Goal: Task Accomplishment & Management: Use online tool/utility

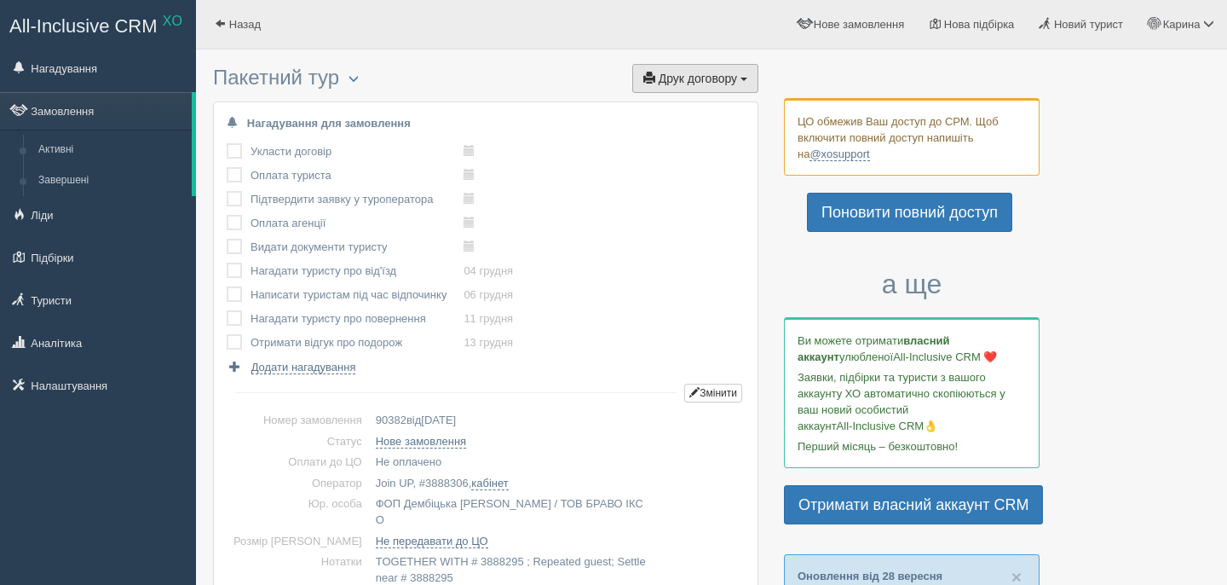
click at [664, 77] on span "Друк договору" at bounding box center [698, 79] width 78 height 14
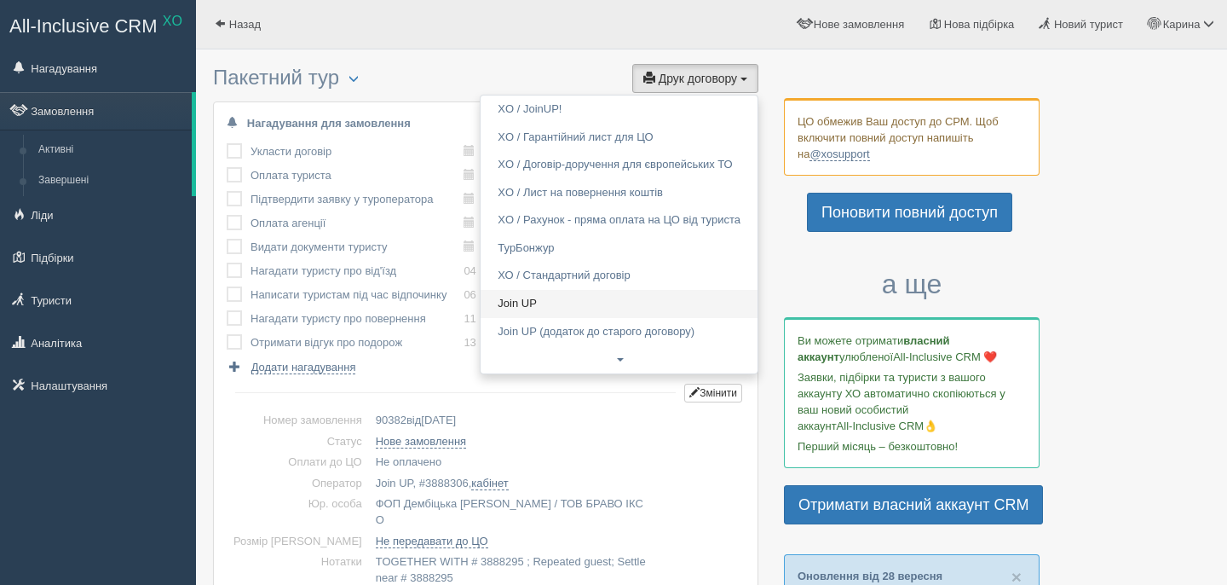
click at [548, 306] on link "Join UP" at bounding box center [619, 304] width 277 height 28
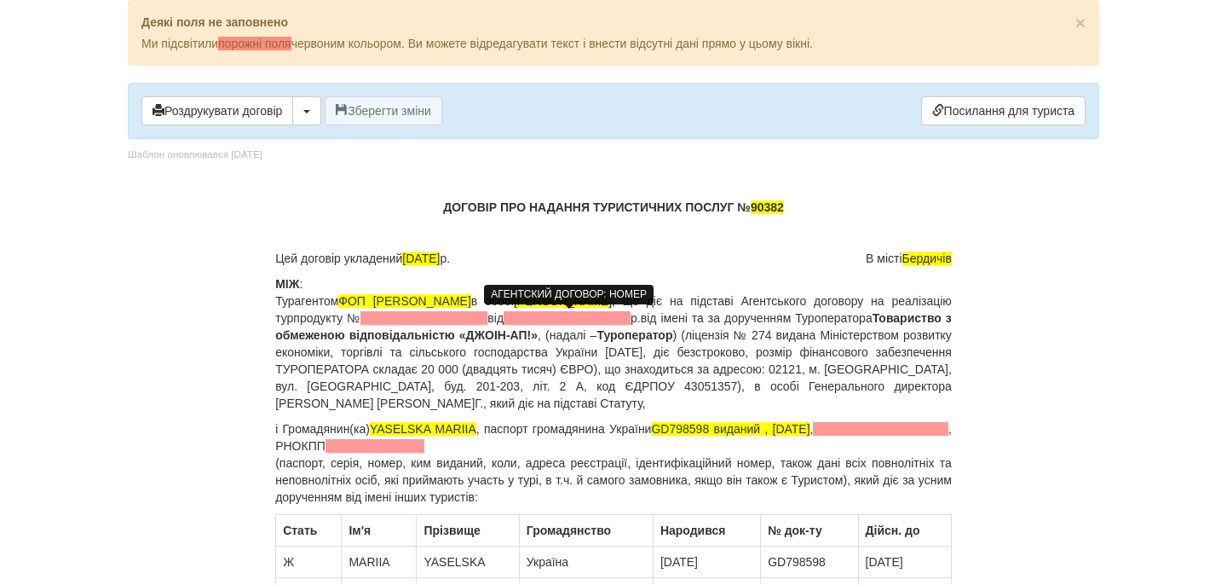
click at [488, 320] on span at bounding box center [424, 318] width 127 height 14
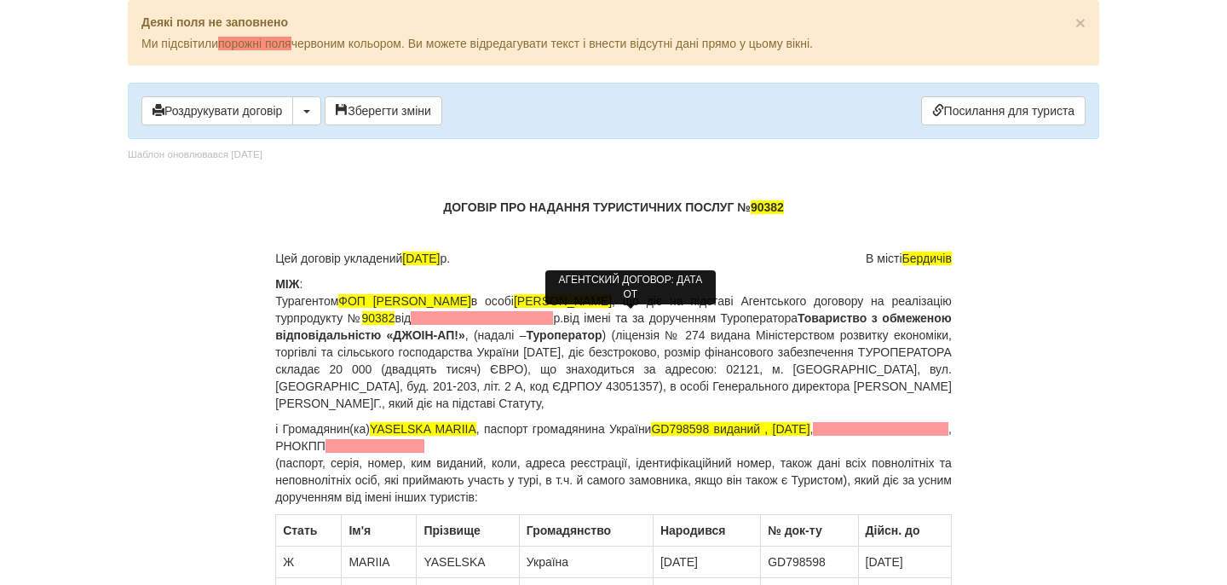
click at [553, 317] on span at bounding box center [482, 318] width 142 height 14
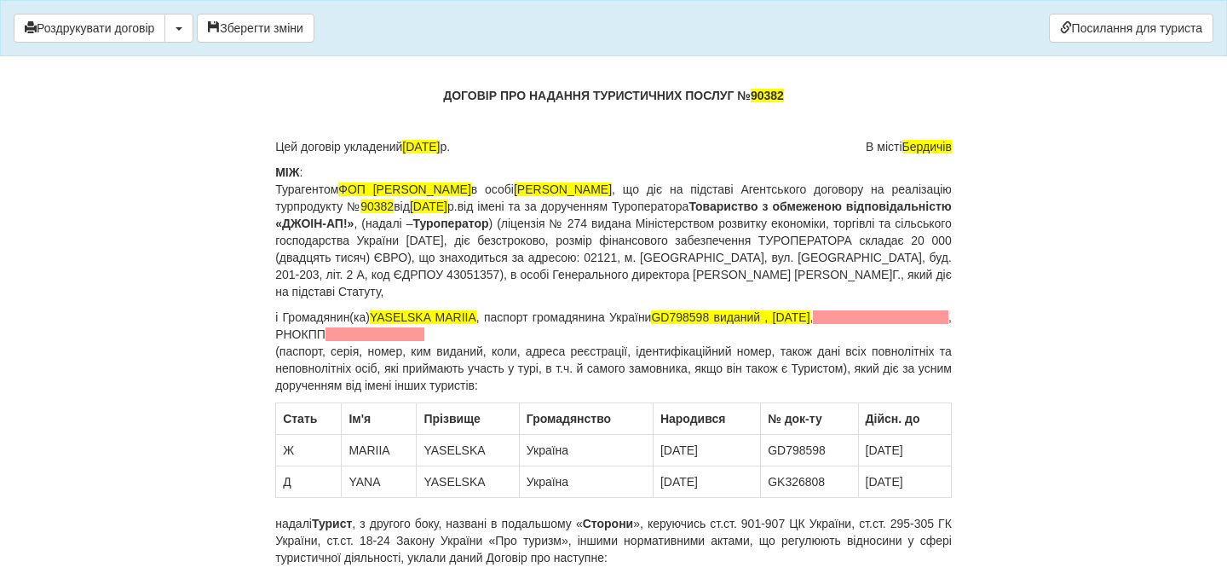
scroll to position [45, 0]
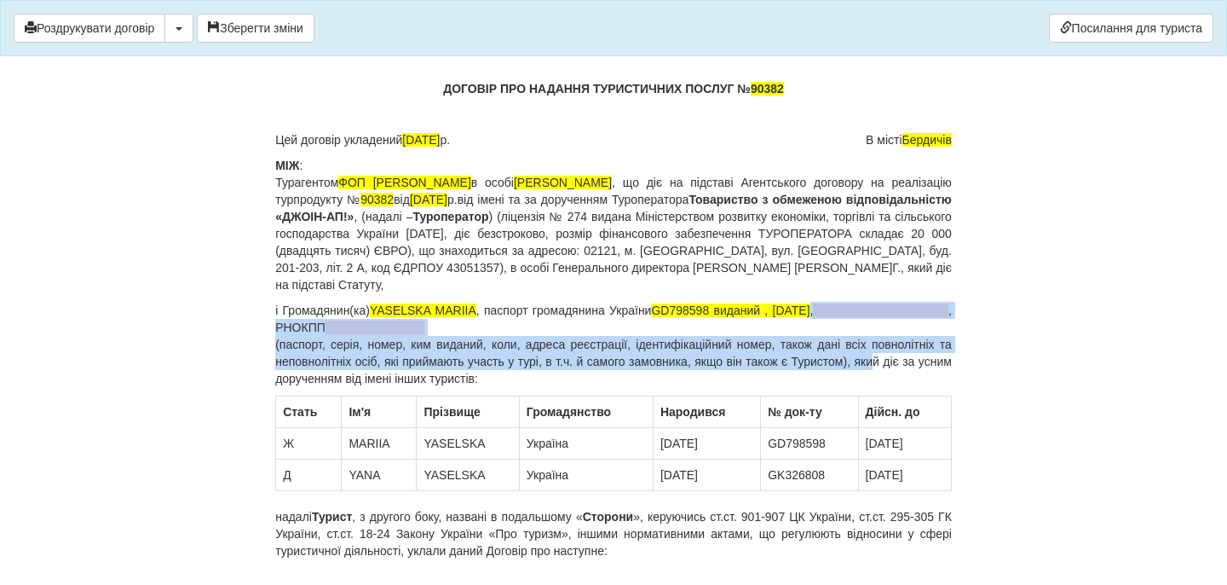
drag, startPoint x: 949, startPoint y: 312, endPoint x: 897, endPoint y: 360, distance: 70.0
click at [897, 360] on p "і Громадянин(ка) YASELSKA MARIIA , паспорт громадянина України GD798598 виданий…" at bounding box center [613, 344] width 677 height 85
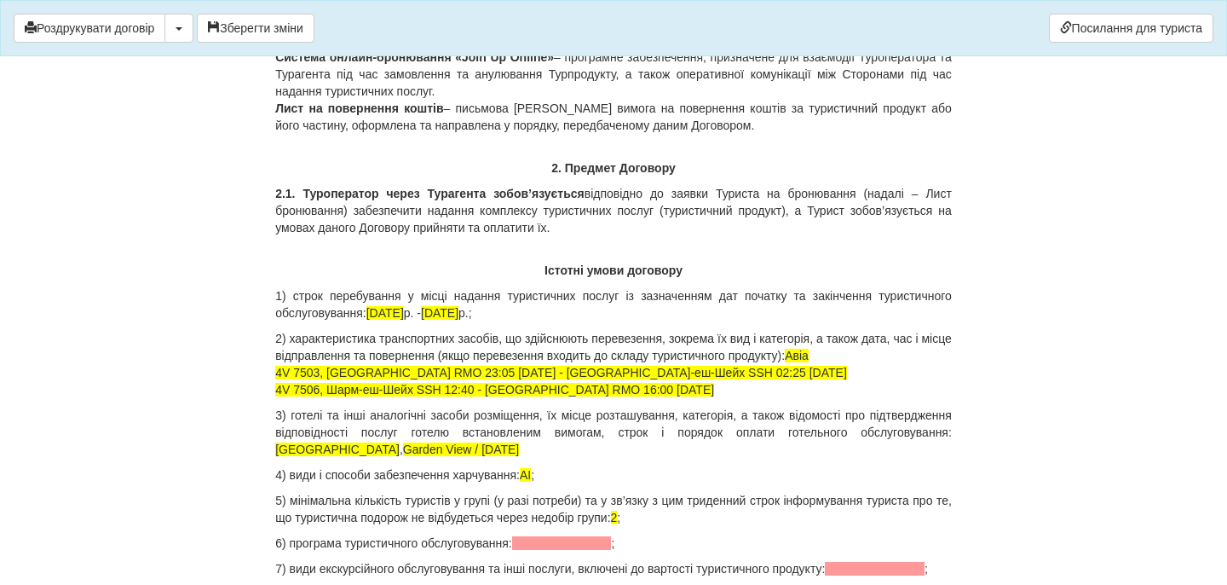
scroll to position [1587, 0]
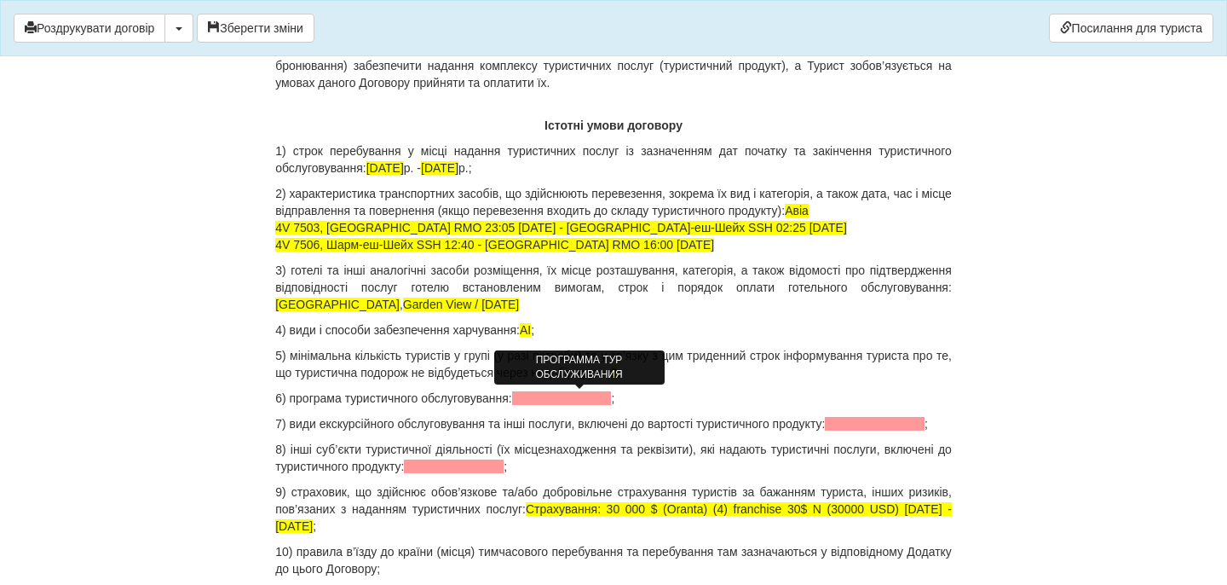
click at [596, 400] on span at bounding box center [562, 398] width 100 height 14
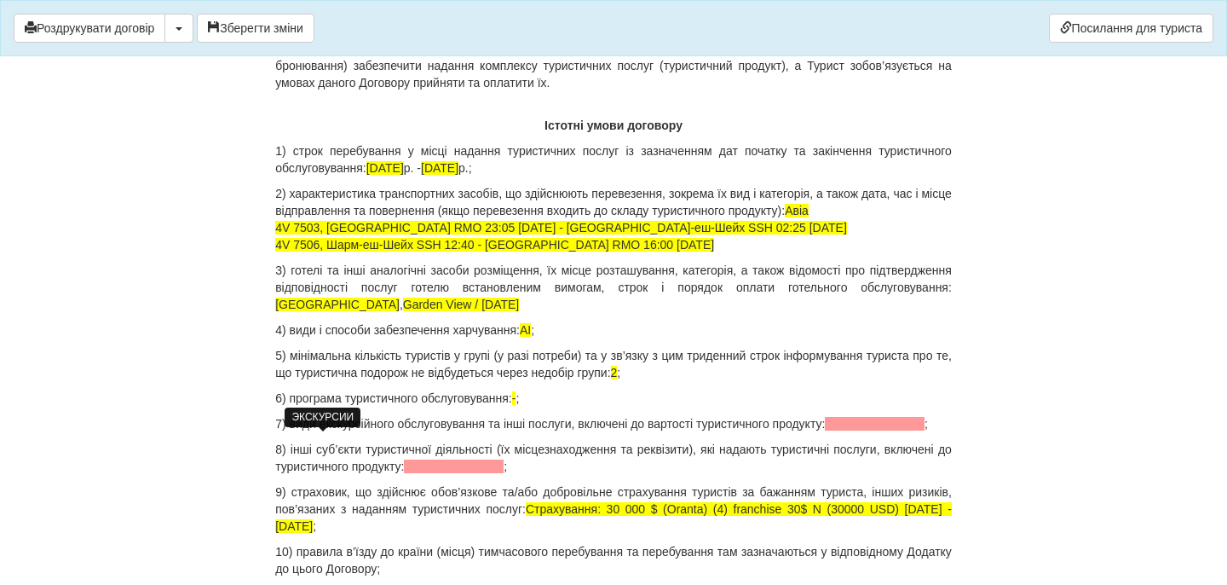
click at [825, 430] on span at bounding box center [875, 424] width 100 height 14
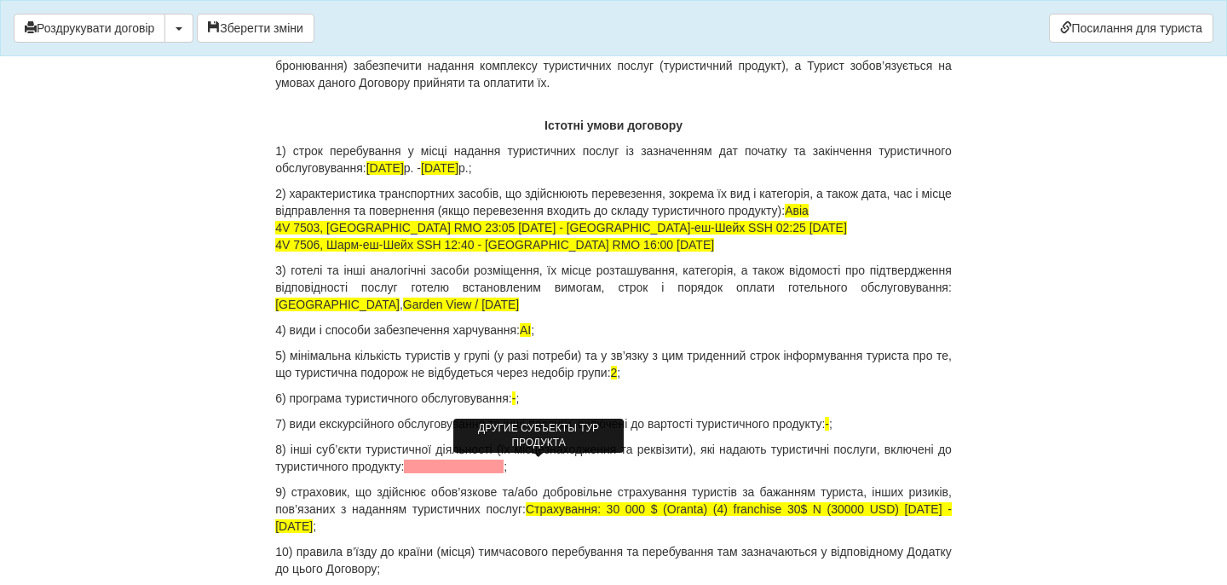
click at [501, 469] on span at bounding box center [454, 466] width 100 height 14
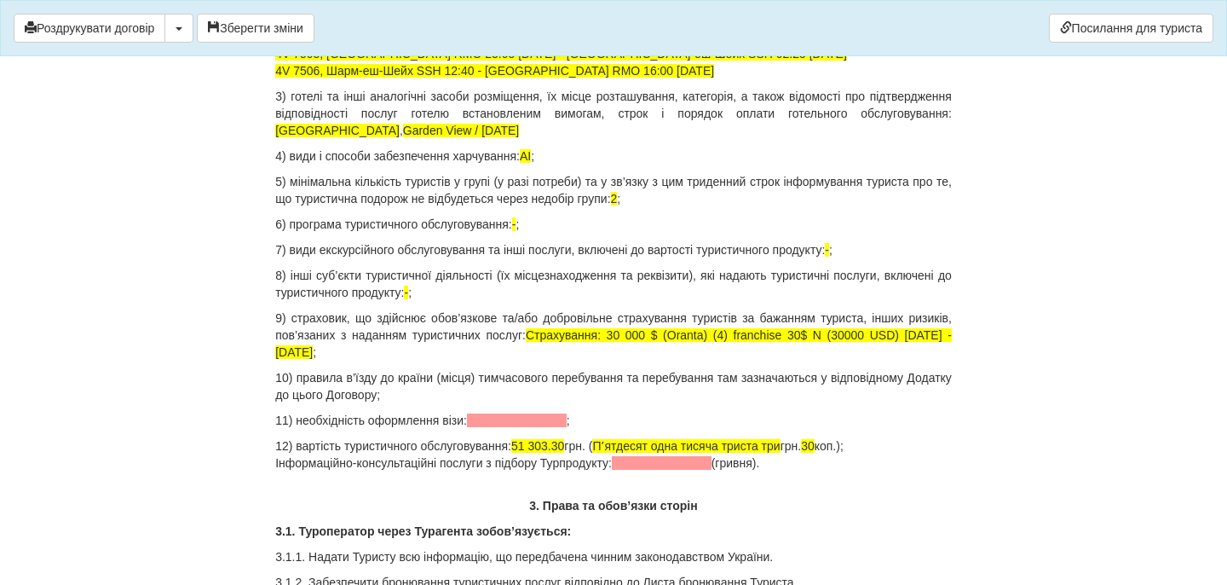
scroll to position [1767, 0]
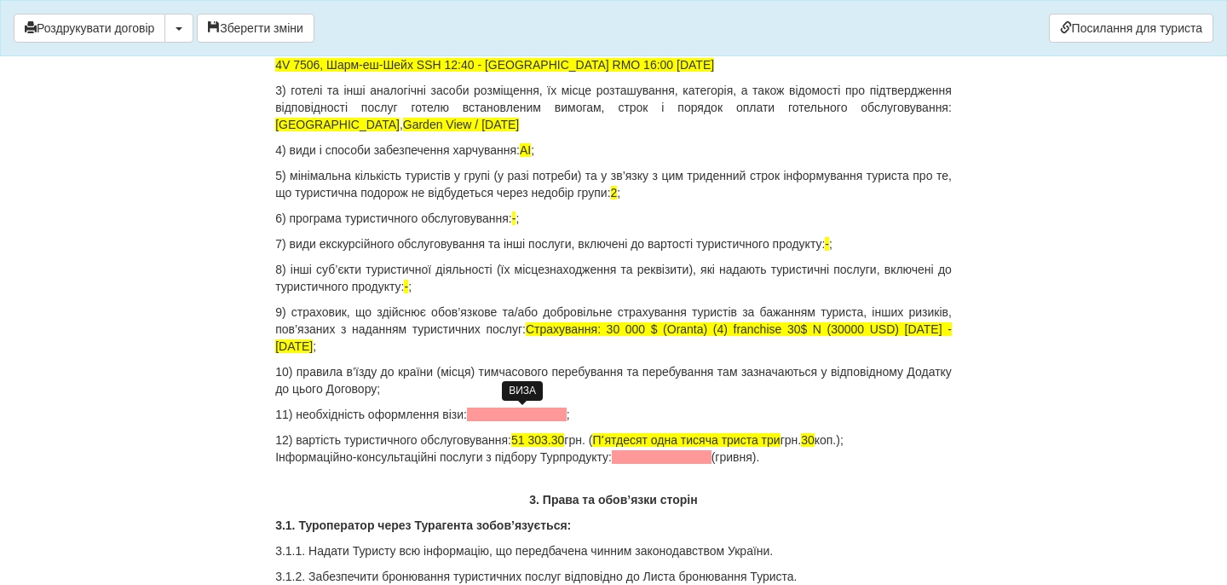
click at [534, 414] on span at bounding box center [517, 414] width 100 height 14
drag, startPoint x: 525, startPoint y: 440, endPoint x: 570, endPoint y: 442, distance: 45.2
click at [570, 442] on p "12) вартість туристичного обслуговування: 51 303.30 грн. ( Пʼятдесят одна тисяч…" at bounding box center [613, 448] width 677 height 34
drag, startPoint x: 581, startPoint y: 442, endPoint x: 526, endPoint y: 444, distance: 55.5
click at [525, 444] on p "12) вартість туристичного обслуговування: 51 303.30 грн. ( Пʼятдесят одна тисяч…" at bounding box center [613, 448] width 677 height 34
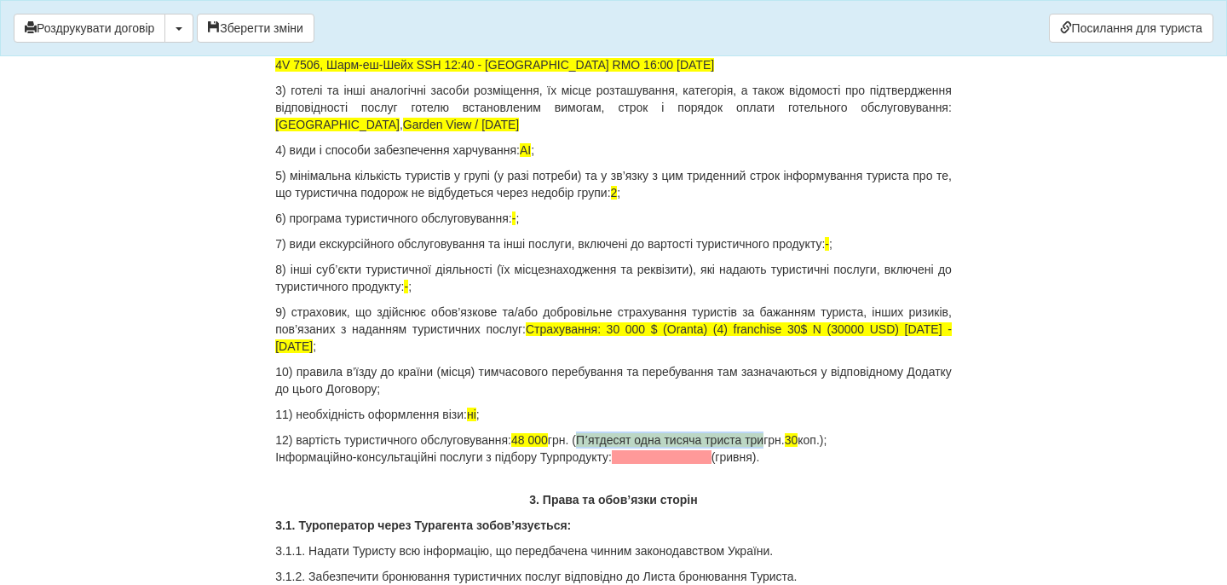
drag, startPoint x: 603, startPoint y: 437, endPoint x: 794, endPoint y: 433, distance: 191.8
click at [764, 436] on span "Пʼятдесят одна тисяча триста три" at bounding box center [670, 440] width 188 height 14
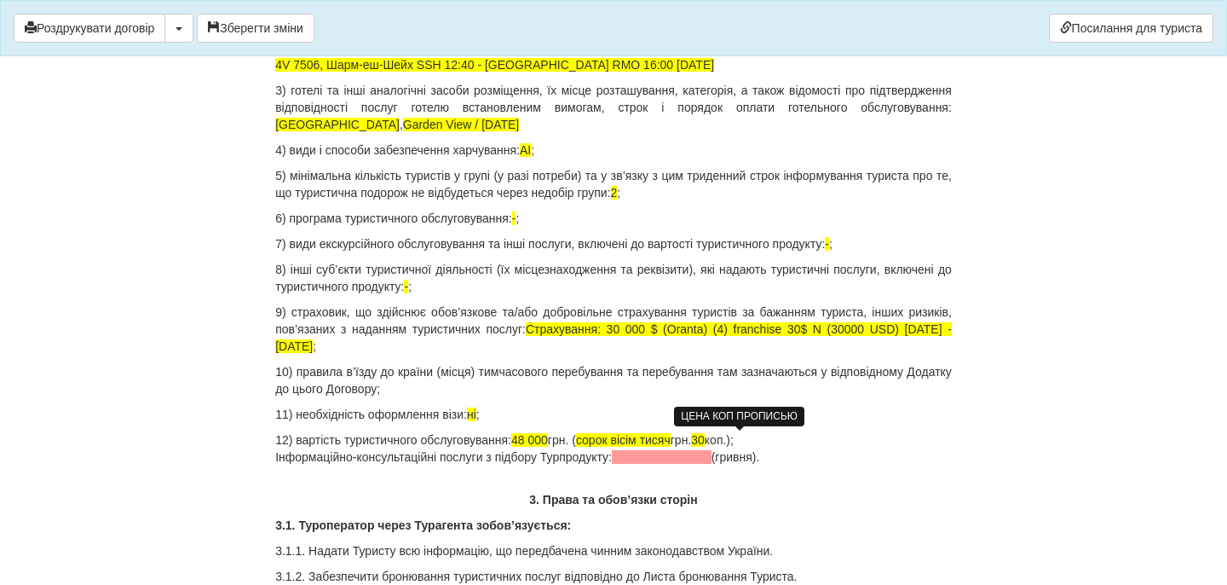
click at [705, 442] on span "30" at bounding box center [698, 440] width 14 height 14
click at [803, 463] on p "12) вартість туристичного обслуговування: 48 000 грн. ( сорок вісім тисяч грн. …" at bounding box center [613, 448] width 677 height 34
click at [720, 439] on span "0" at bounding box center [716, 440] width 7 height 14
drag, startPoint x: 805, startPoint y: 453, endPoint x: 267, endPoint y: 458, distance: 537.8
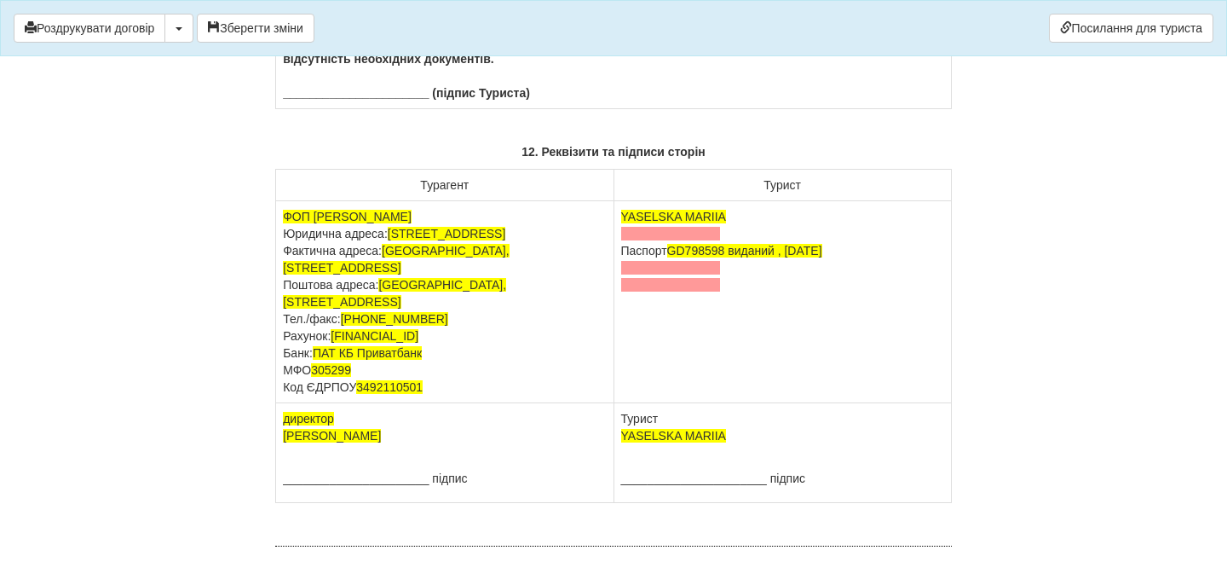
scroll to position [10513, 0]
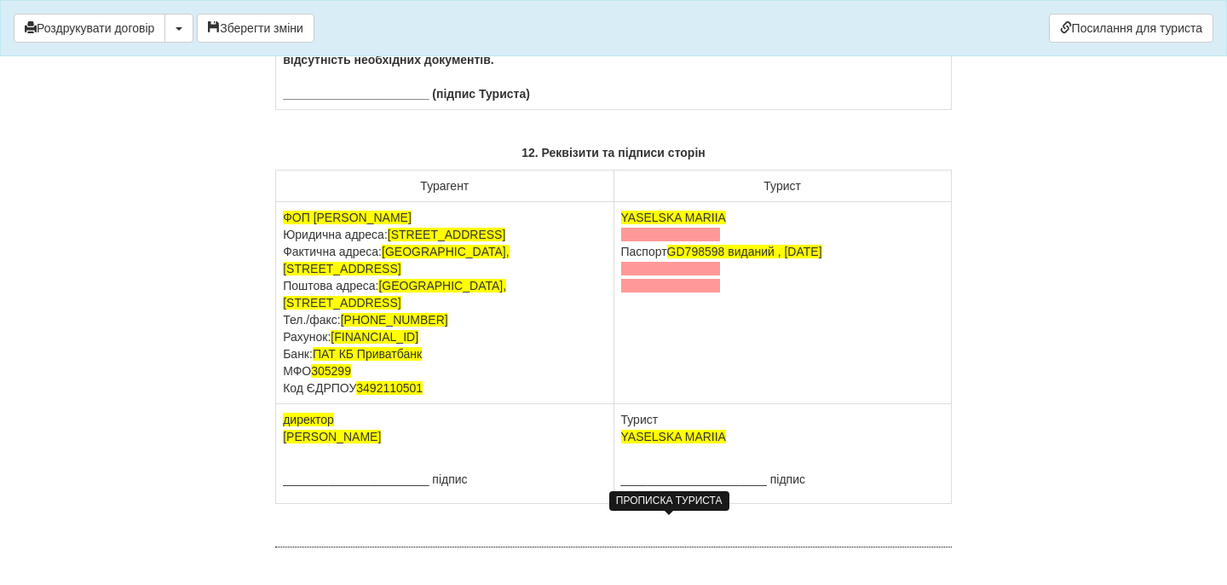
click at [682, 241] on span at bounding box center [671, 235] width 100 height 14
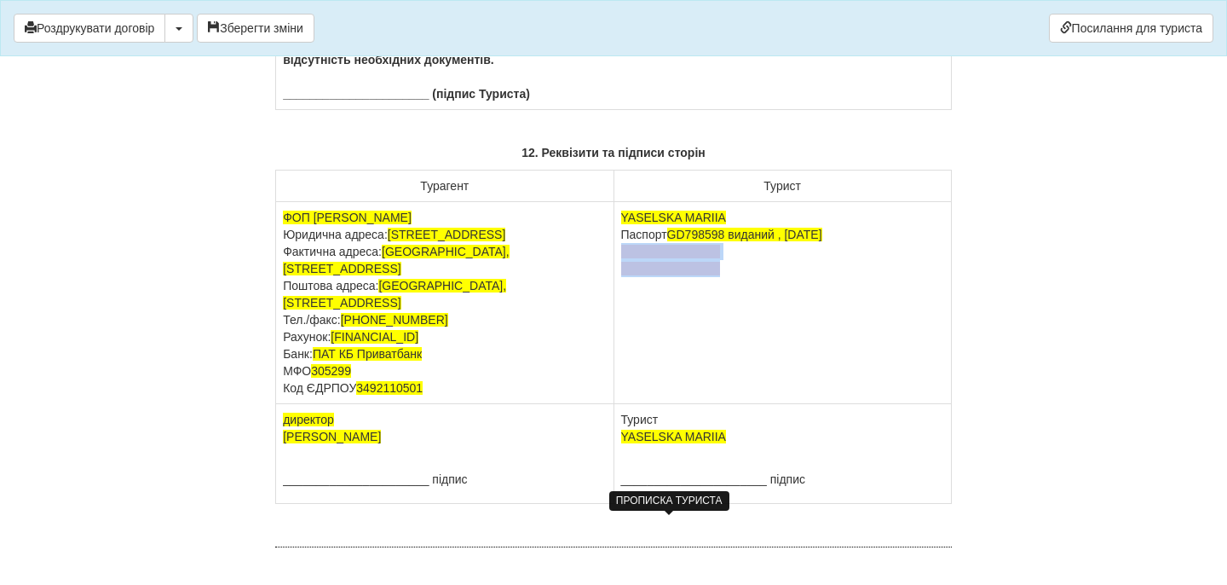
drag, startPoint x: 728, startPoint y: 556, endPoint x: 617, endPoint y: 540, distance: 111.9
click at [616, 404] on td "YASELSKA MARIIA Паспорт GD798598 виданий , 30.08.2022" at bounding box center [783, 303] width 338 height 202
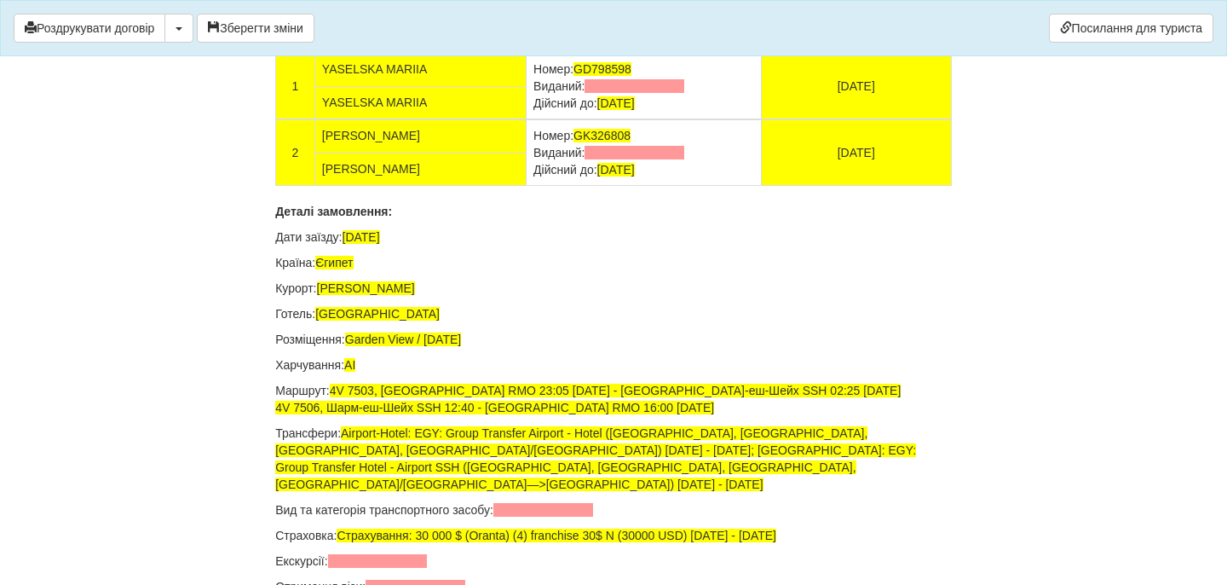
scroll to position [11236, 0]
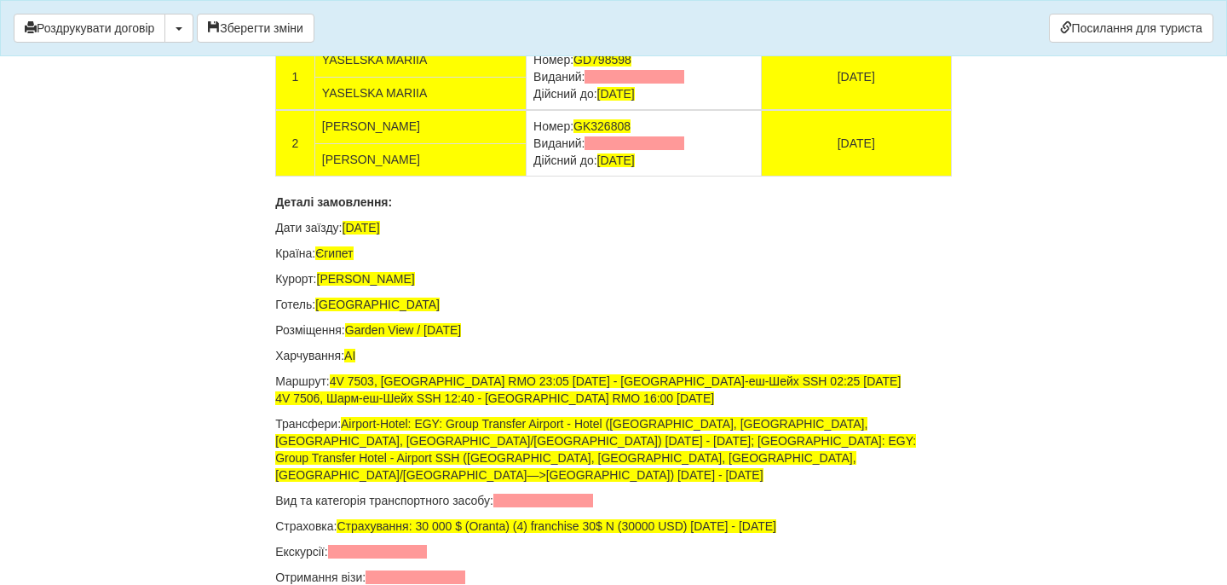
drag, startPoint x: 690, startPoint y: 372, endPoint x: 532, endPoint y: 367, distance: 157.8
click at [532, 110] on td "Номер: GD798598 Виданий: Дійсний до: 30.08.2032" at bounding box center [644, 76] width 235 height 66
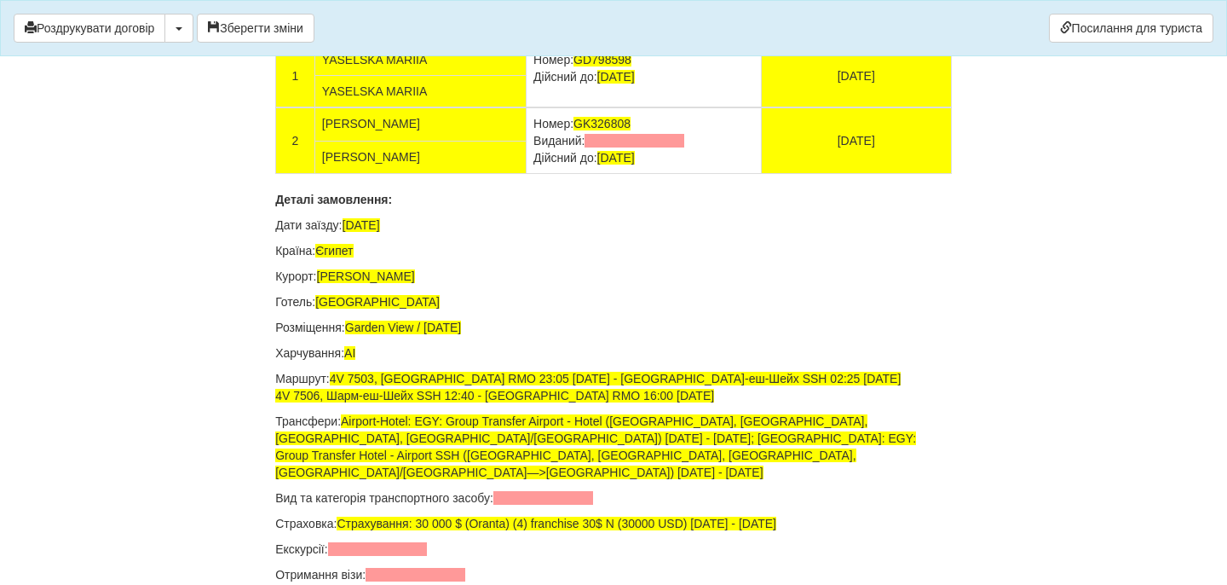
drag, startPoint x: 695, startPoint y: 430, endPoint x: 532, endPoint y: 430, distance: 163.6
click at [532, 174] on td "Номер: GK326808 Виданий: Дійсний до: 13.09.2028" at bounding box center [644, 140] width 235 height 66
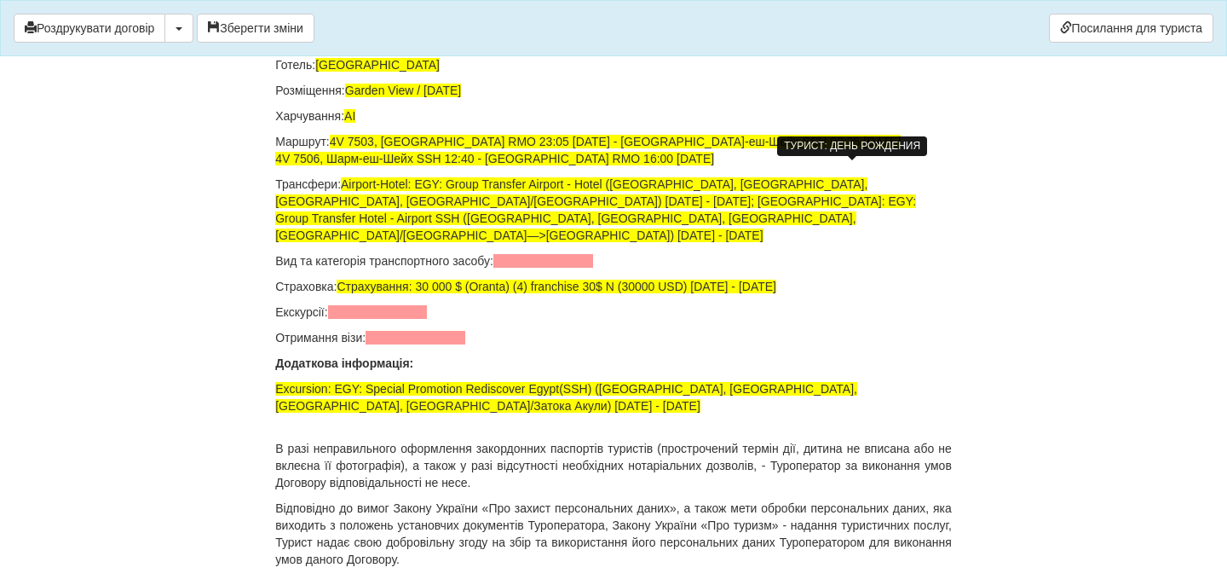
scroll to position [11486, 0]
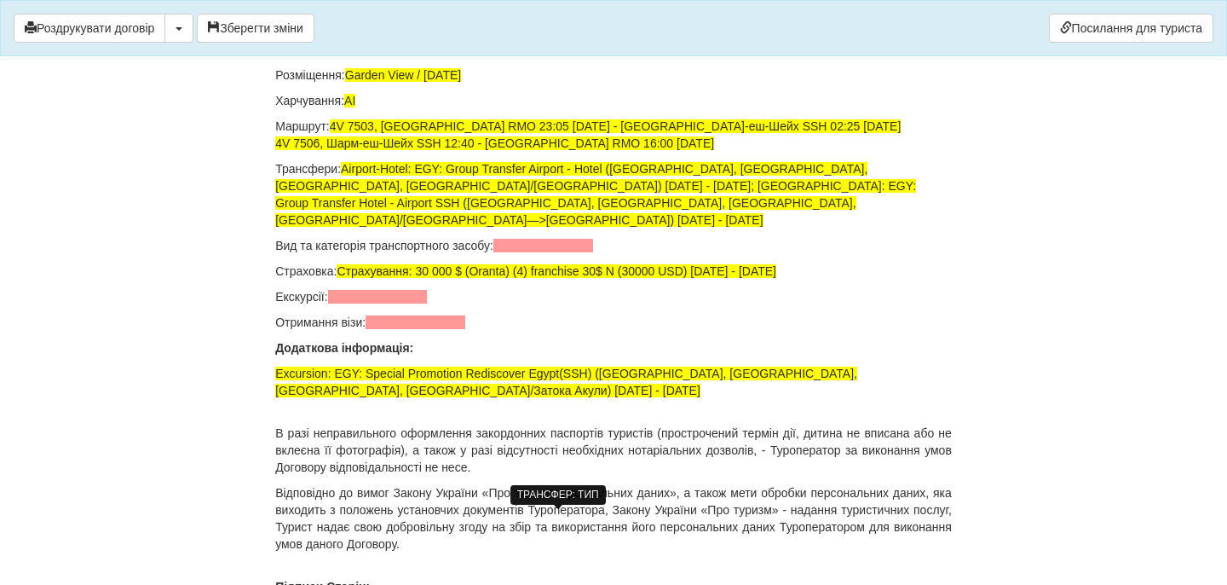
click at [538, 252] on span at bounding box center [543, 246] width 100 height 14
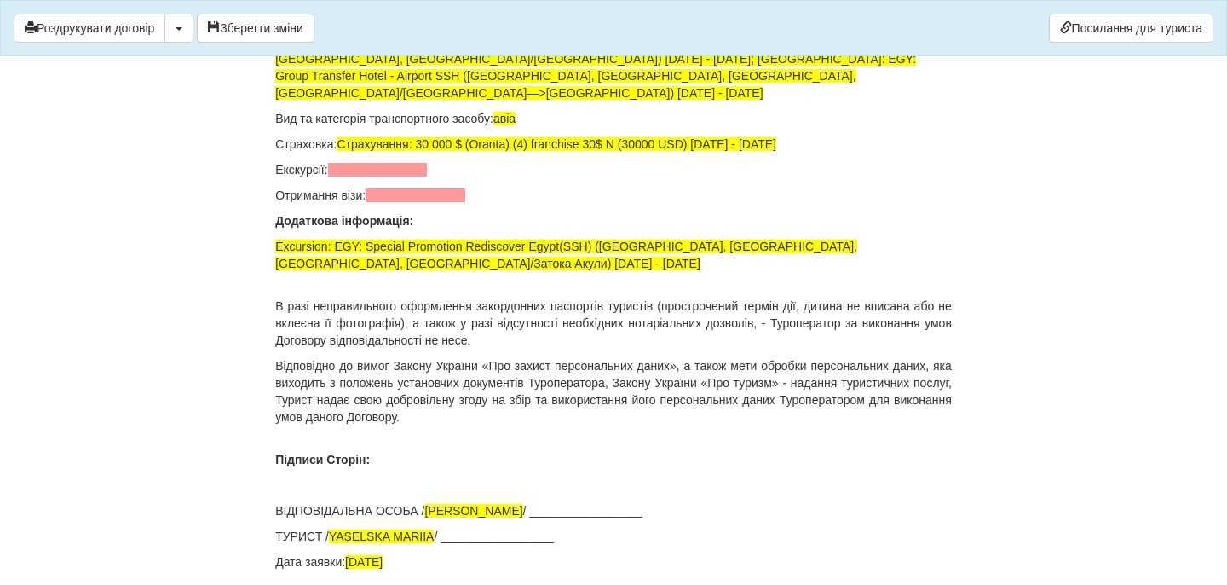
scroll to position [11614, 0]
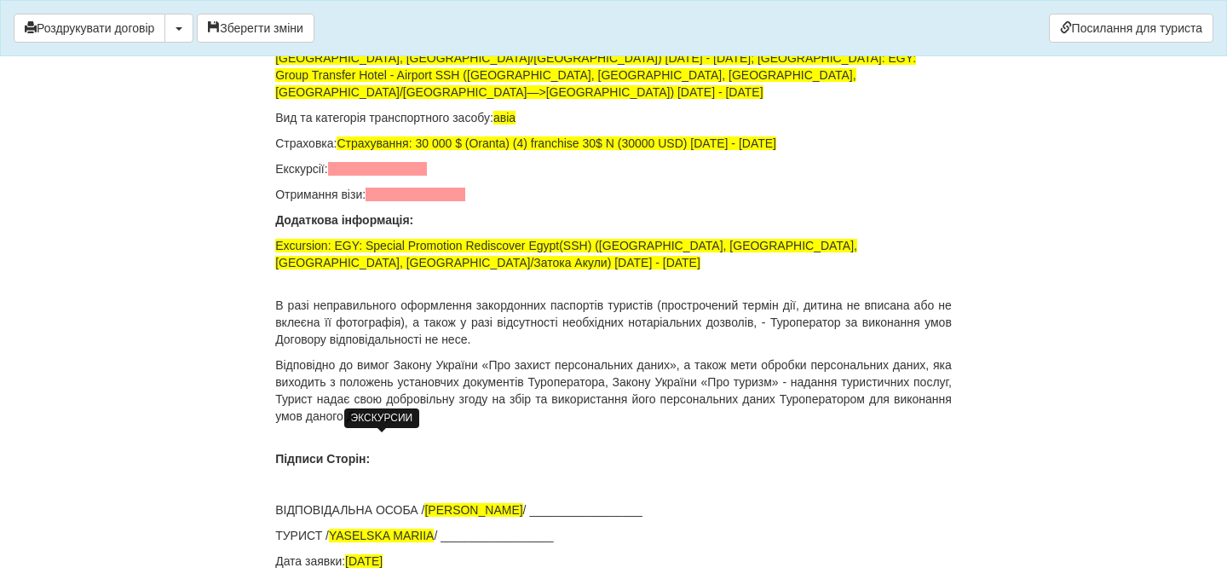
click at [397, 176] on span at bounding box center [378, 169] width 100 height 14
click at [411, 201] on span at bounding box center [416, 195] width 100 height 14
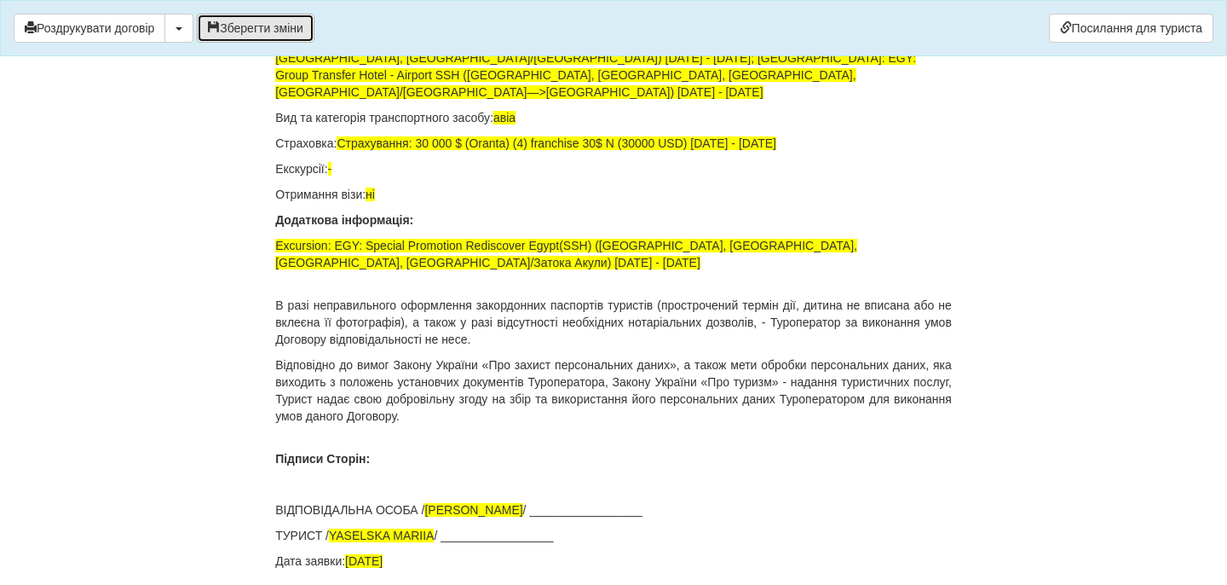
click at [268, 29] on button "Зберегти зміни" at bounding box center [256, 28] width 118 height 29
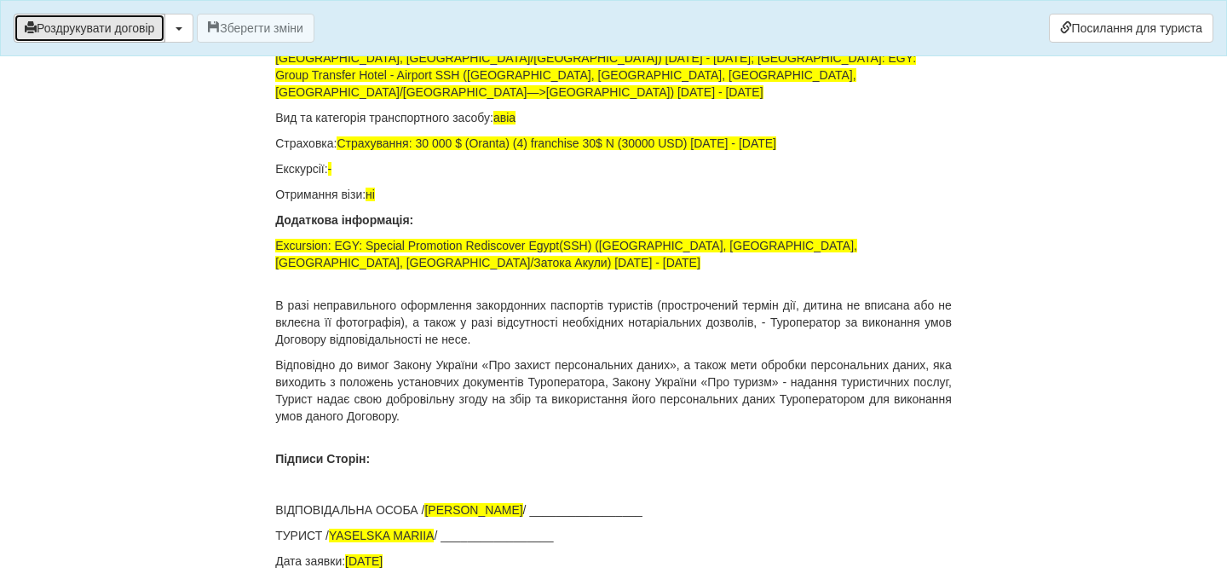
click at [118, 35] on button "Роздрукувати договір" at bounding box center [90, 28] width 152 height 29
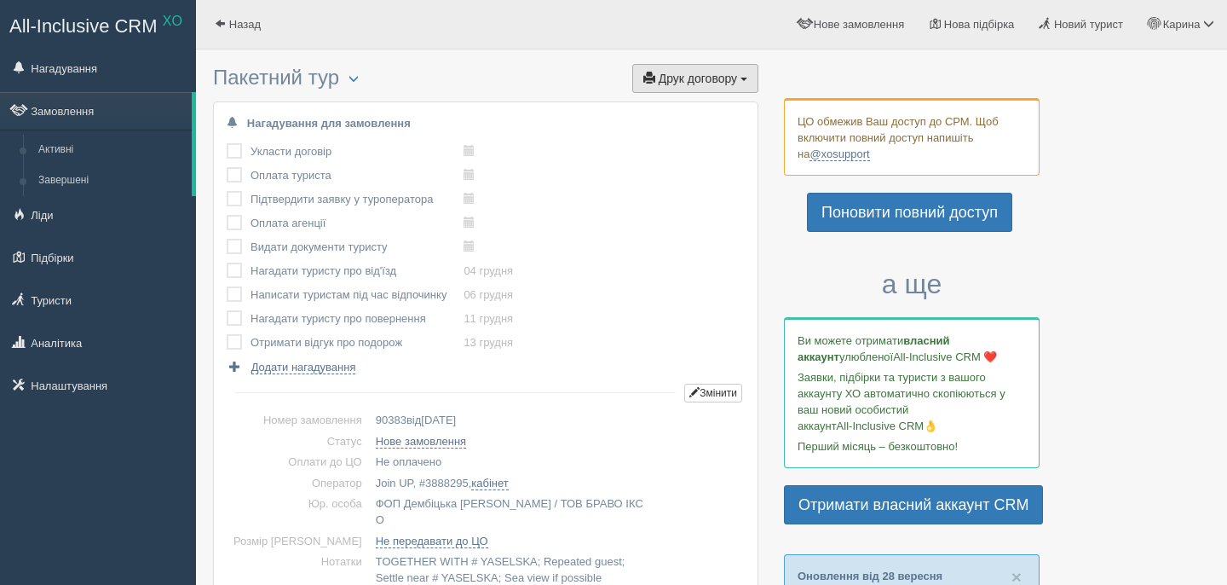
click at [686, 73] on span "Друк договору" at bounding box center [698, 79] width 78 height 14
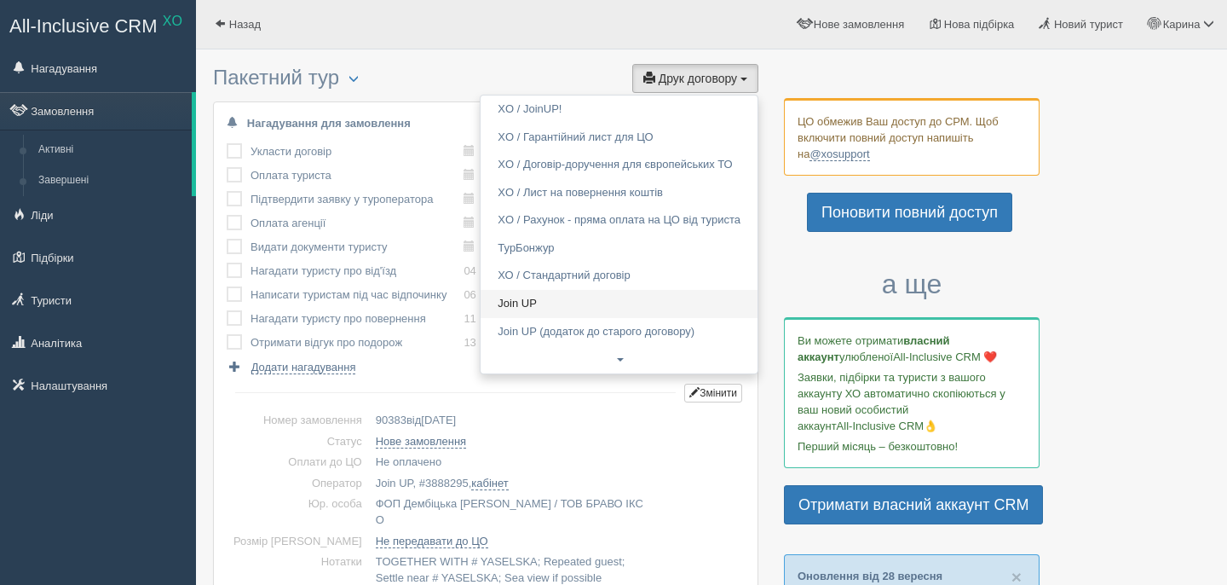
click at [545, 308] on link "Join UP" at bounding box center [619, 304] width 277 height 28
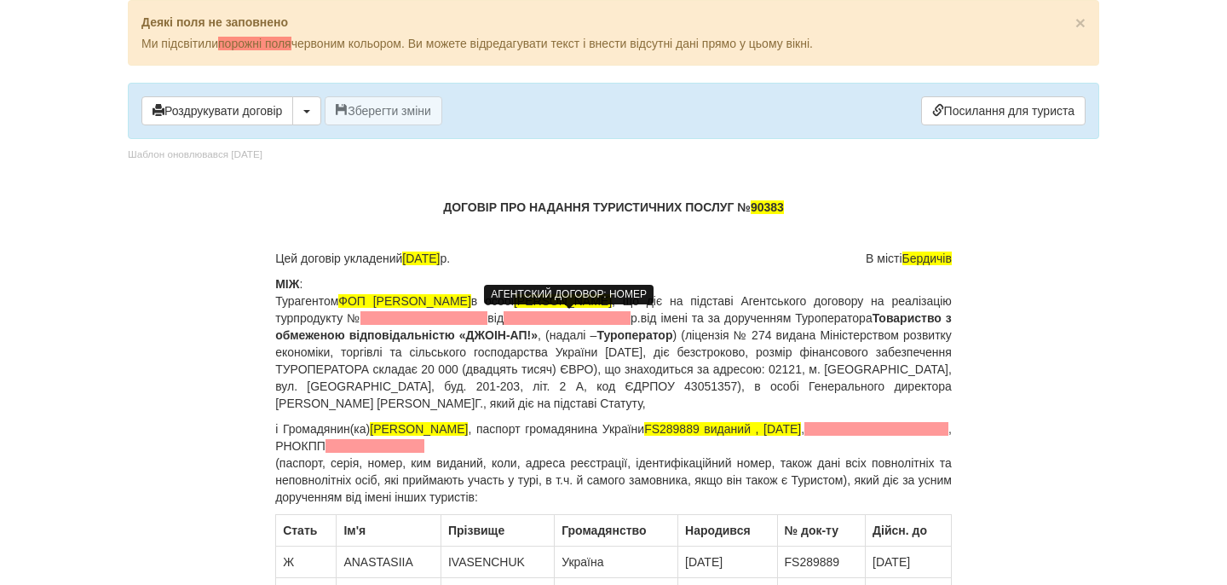
click at [488, 315] on span at bounding box center [424, 318] width 127 height 14
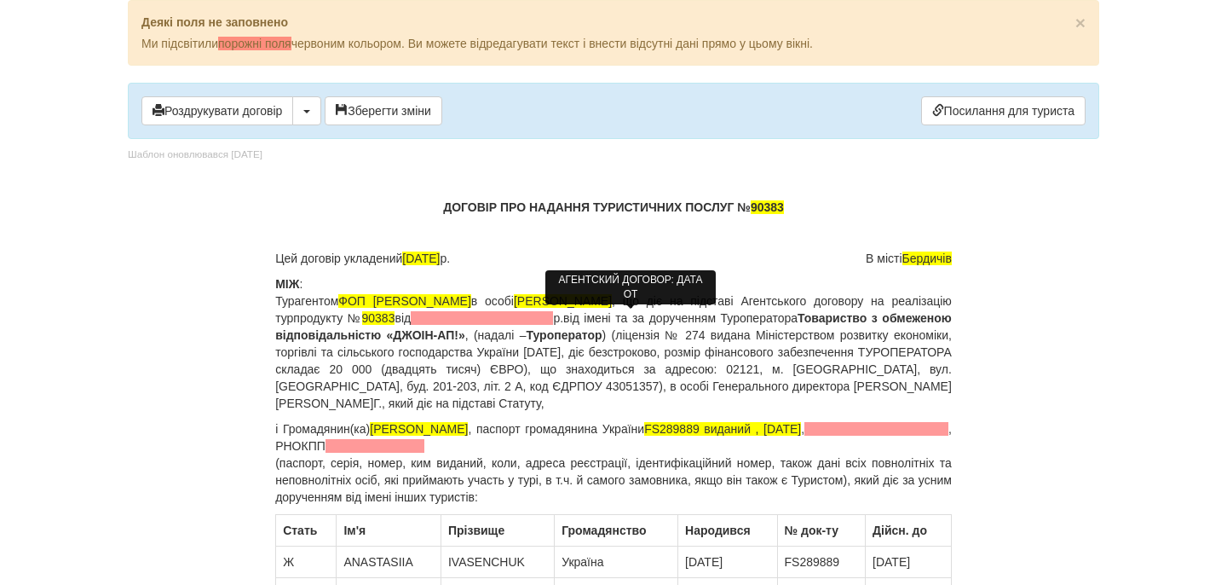
click at [553, 317] on span at bounding box center [482, 318] width 142 height 14
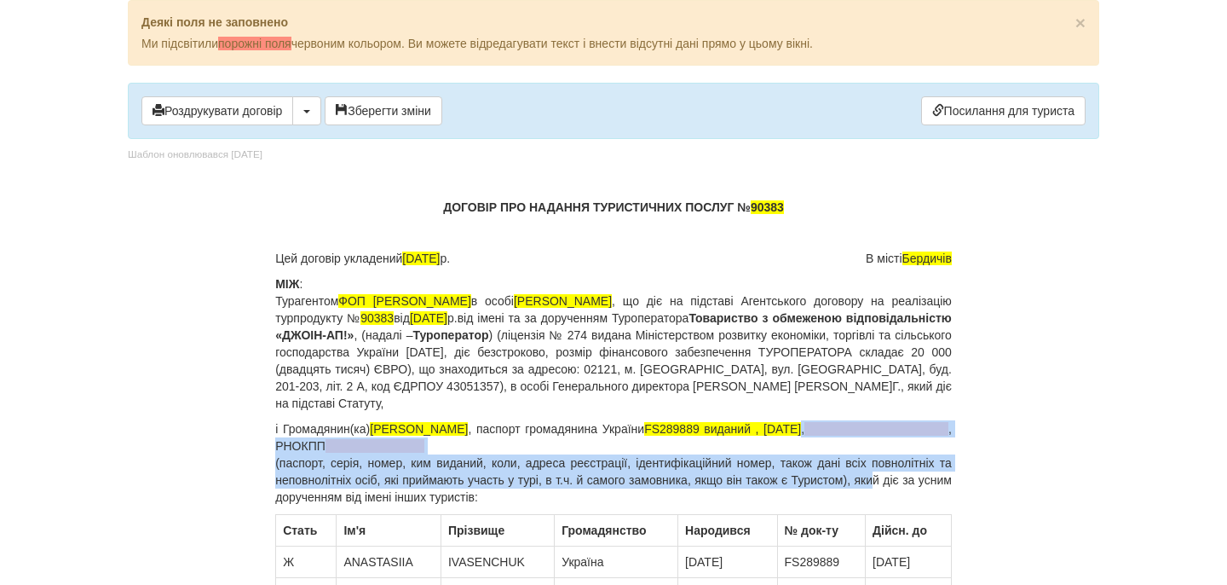
drag, startPoint x: 947, startPoint y: 433, endPoint x: 896, endPoint y: 477, distance: 67.7
click at [896, 477] on p "і Громадянин(ка) IVASENCHUK ANASTASIIA , паспорт громадянина України FS289889 в…" at bounding box center [613, 462] width 677 height 85
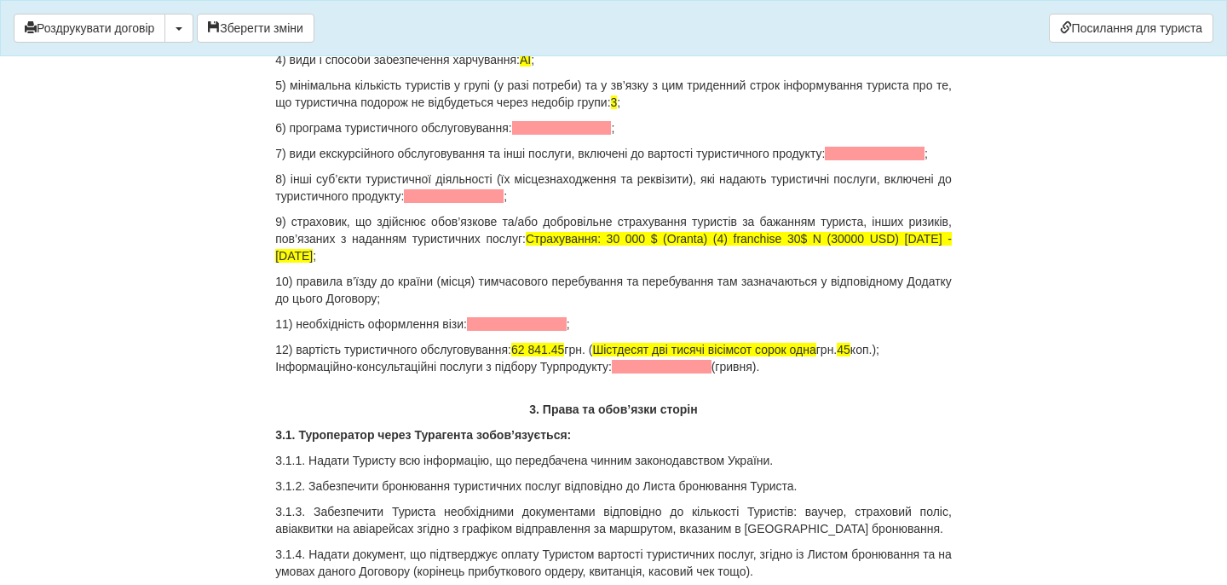
scroll to position [1856, 0]
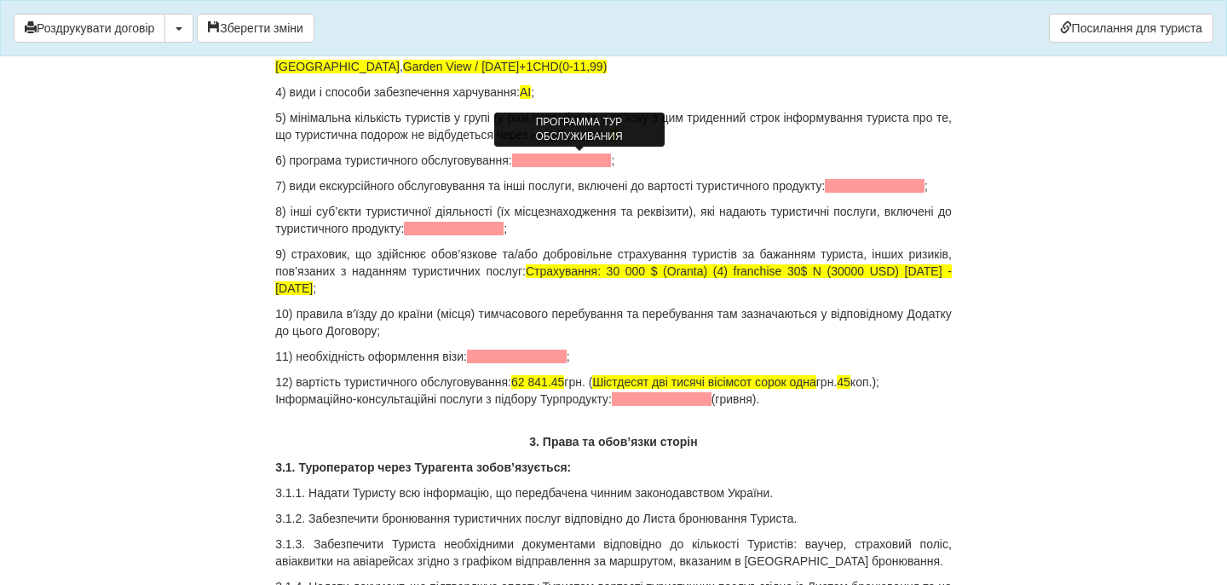
click at [580, 156] on span at bounding box center [562, 160] width 100 height 14
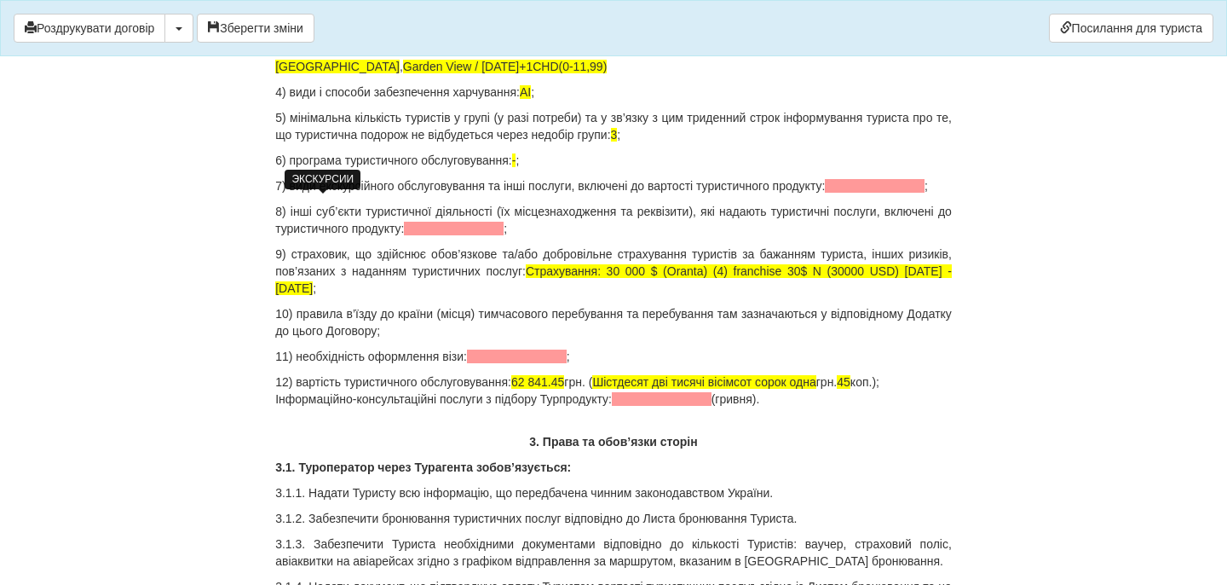
click at [825, 193] on span at bounding box center [875, 186] width 100 height 14
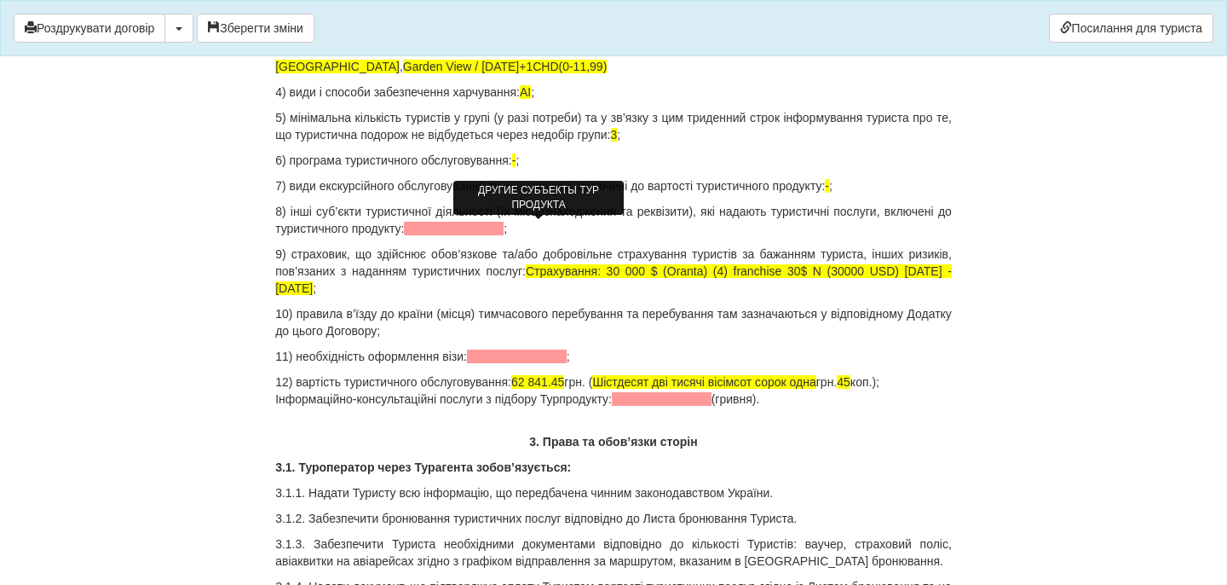
click at [504, 229] on span at bounding box center [454, 229] width 100 height 14
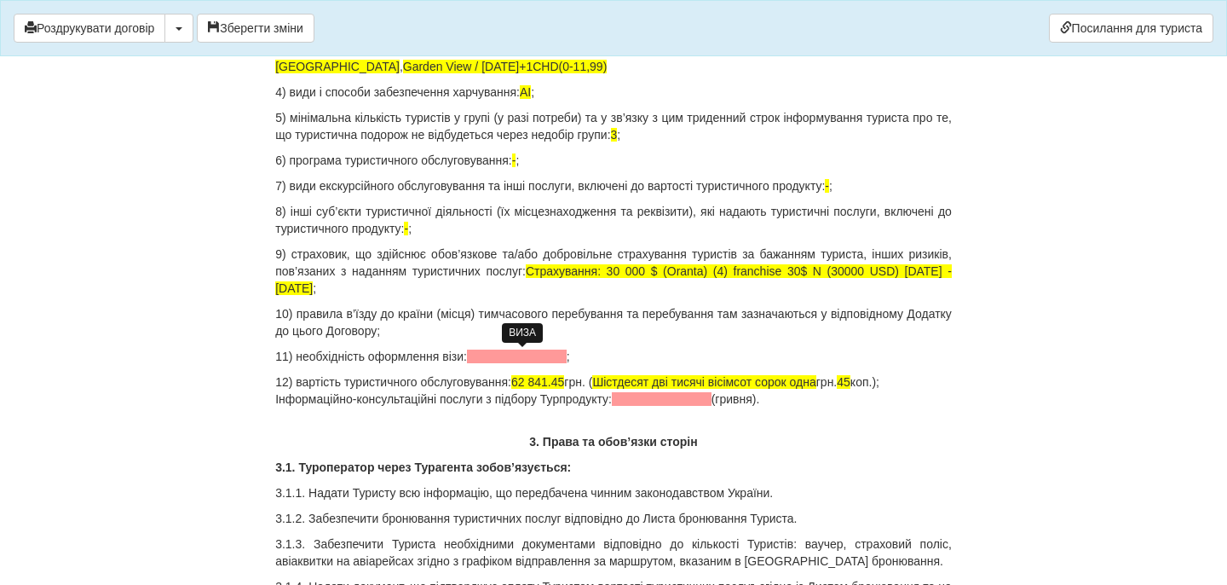
click at [522, 355] on span at bounding box center [517, 356] width 100 height 14
drag, startPoint x: 526, startPoint y: 382, endPoint x: 580, endPoint y: 382, distance: 53.7
click at [580, 382] on p "12) вартість туристичного обслуговування: 62 841.45 грн. ( Шістдесят дві тисячі…" at bounding box center [613, 390] width 677 height 34
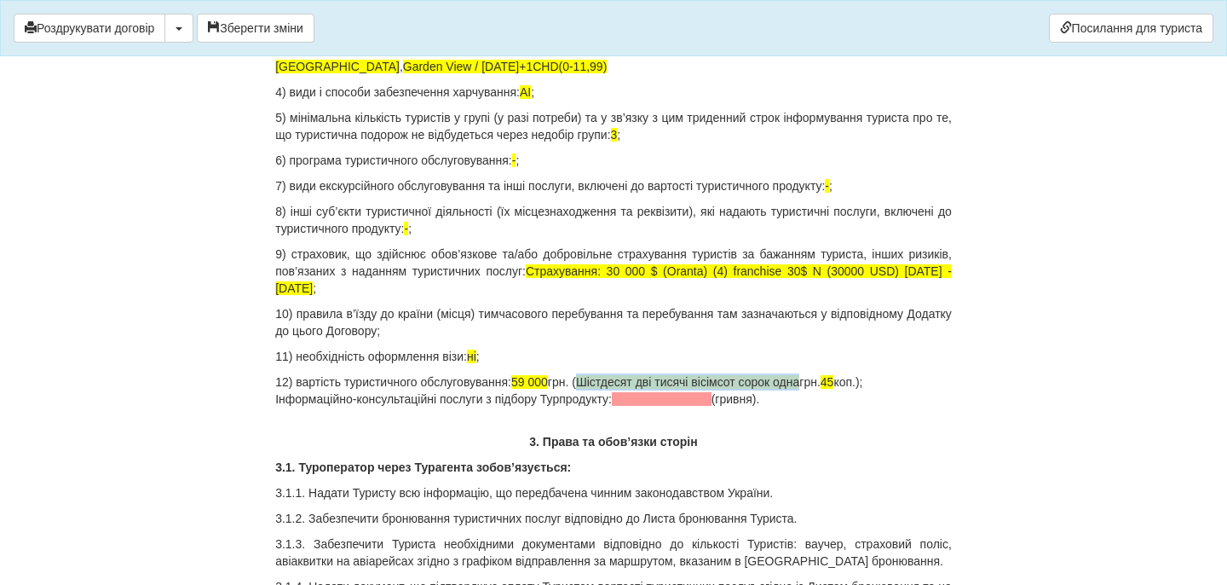
drag, startPoint x: 602, startPoint y: 379, endPoint x: 837, endPoint y: 377, distance: 235.3
click at [837, 377] on p "12) вартість туристичного обслуговування: 59 000 грн. ( Шістдесят дві тисячі ві…" at bounding box center [613, 390] width 677 height 34
click at [740, 382] on span "45" at bounding box center [733, 382] width 14 height 14
drag, startPoint x: 804, startPoint y: 398, endPoint x: 236, endPoint y: 398, distance: 567.6
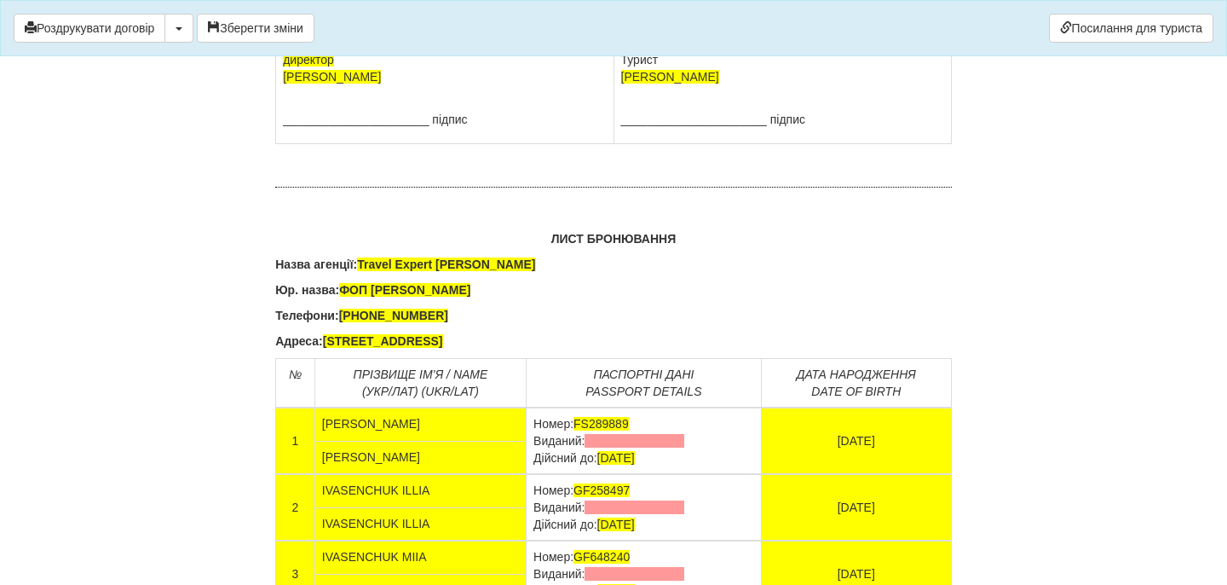
scroll to position [10911, 0]
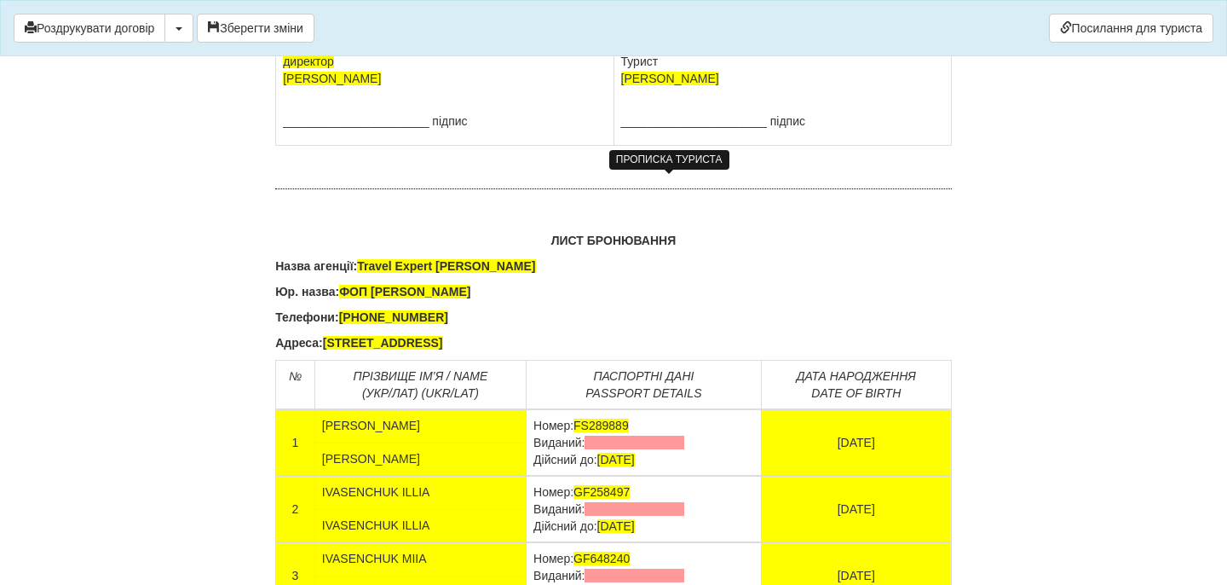
drag, startPoint x: 730, startPoint y: 228, endPoint x: 619, endPoint y: 216, distance: 112.3
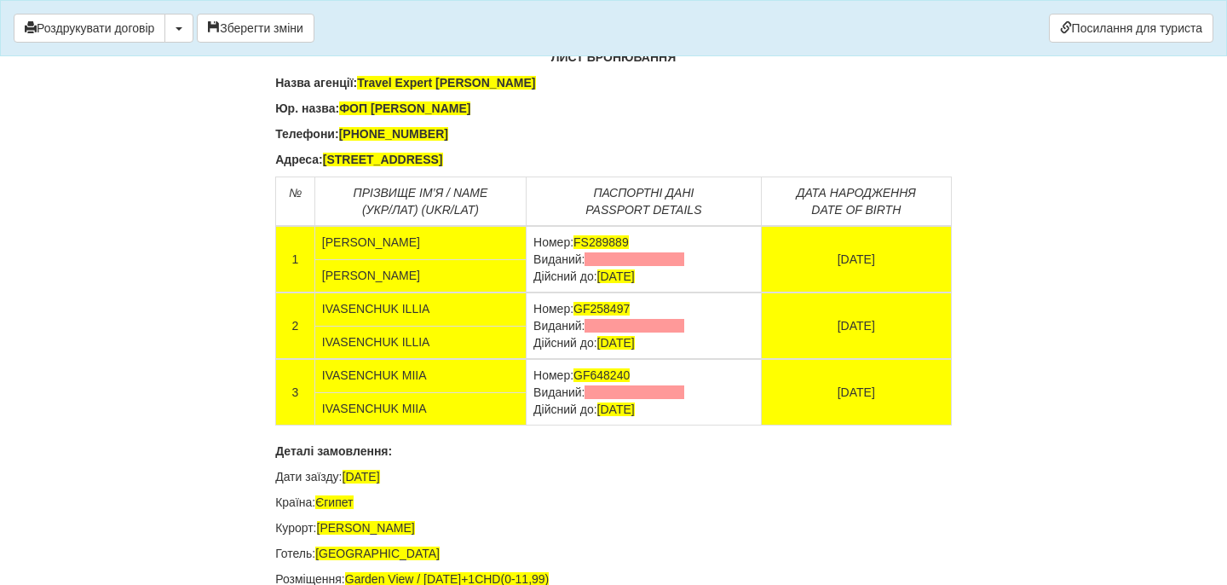
scroll to position [11244, 0]
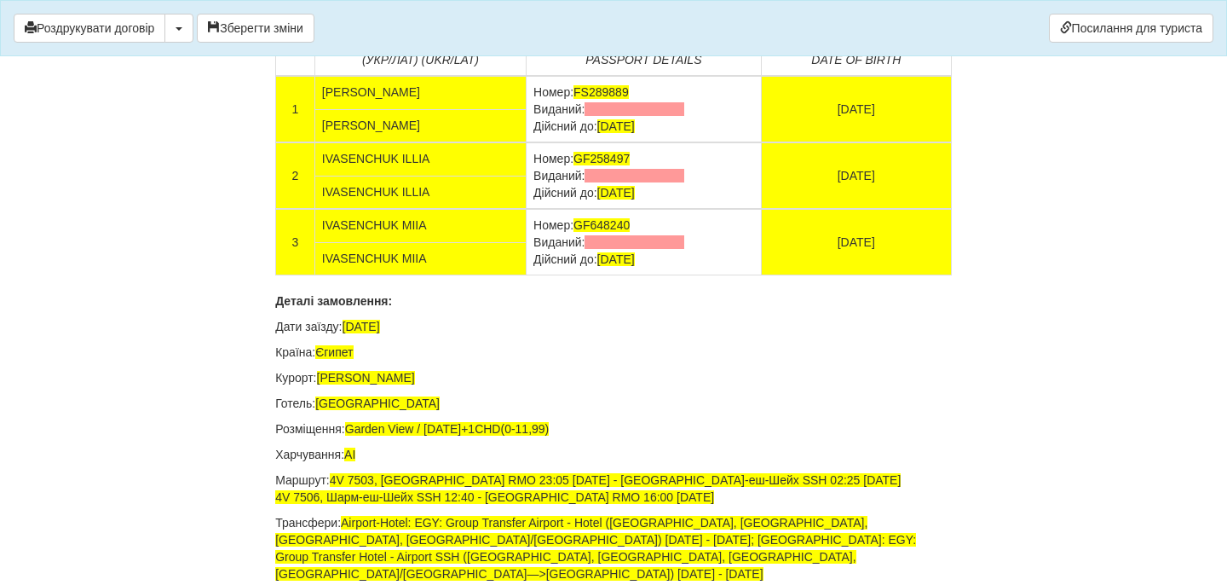
drag, startPoint x: 697, startPoint y: 411, endPoint x: 546, endPoint y: 412, distance: 150.9
click at [546, 142] on td "Номер: FS289889 Виданий: Дійсний до: 22.08.2028" at bounding box center [644, 109] width 235 height 66
drag, startPoint x: 709, startPoint y: 481, endPoint x: 537, endPoint y: 481, distance: 172.2
click at [538, 209] on td "Номер: GF258497 Виданий: Дійсний до: 06.03.2027" at bounding box center [644, 175] width 235 height 66
drag, startPoint x: 693, startPoint y: 551, endPoint x: 540, endPoint y: 550, distance: 153.4
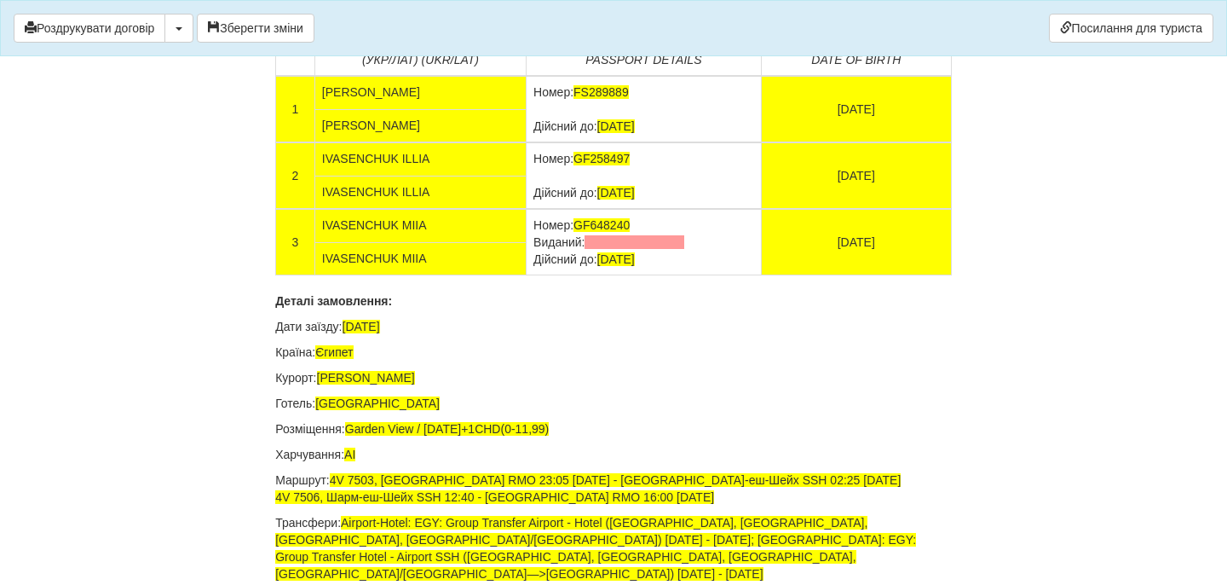
click at [540, 275] on td "Номер: GF648240 Виданий: Дійсний до: 26.04.2027" at bounding box center [644, 242] width 235 height 66
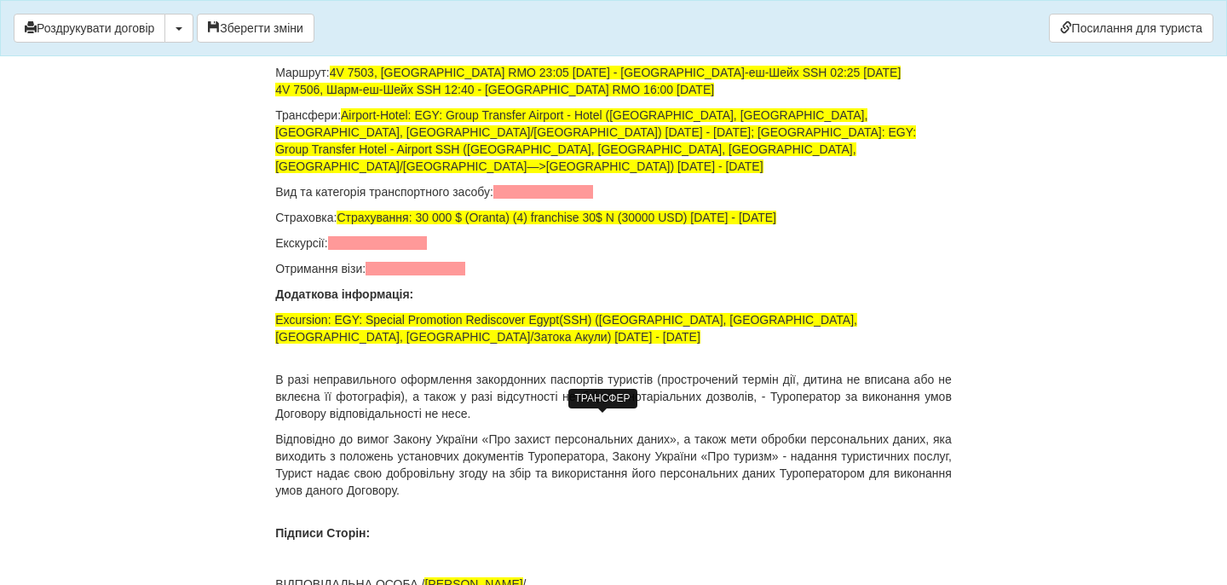
scroll to position [11679, 0]
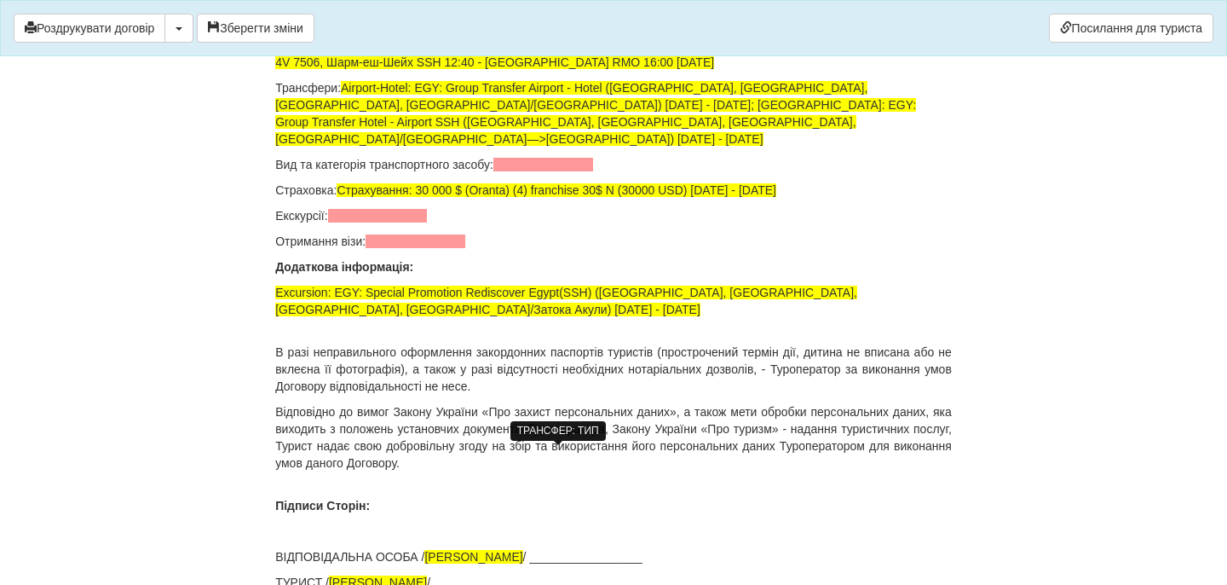
click at [538, 171] on span at bounding box center [543, 165] width 100 height 14
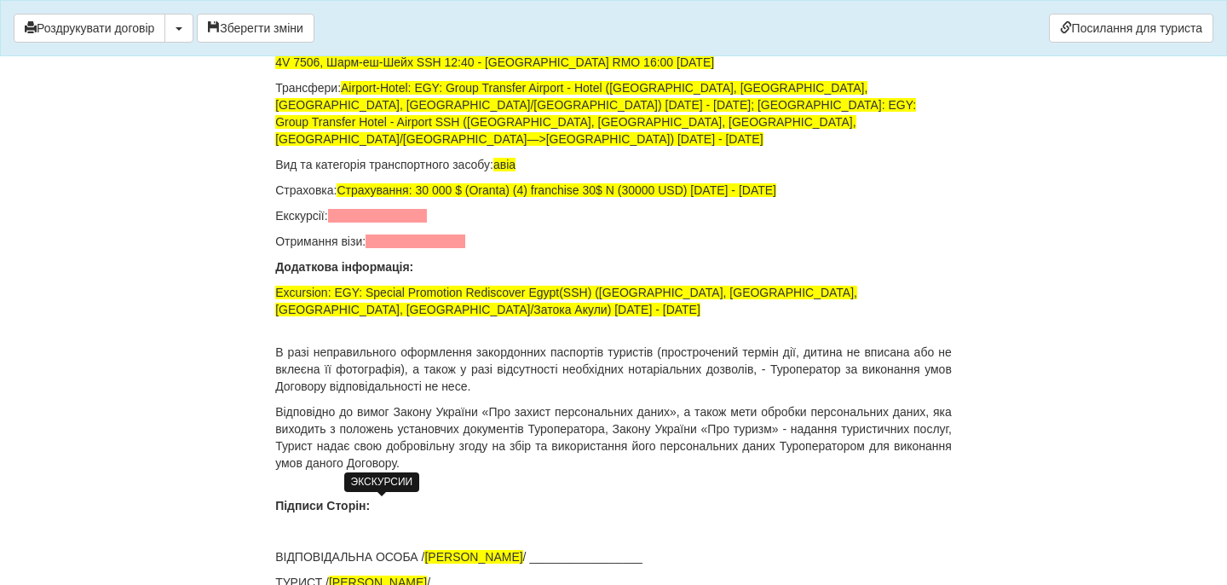
click at [409, 222] on span at bounding box center [378, 216] width 100 height 14
click at [427, 248] on span at bounding box center [416, 241] width 100 height 14
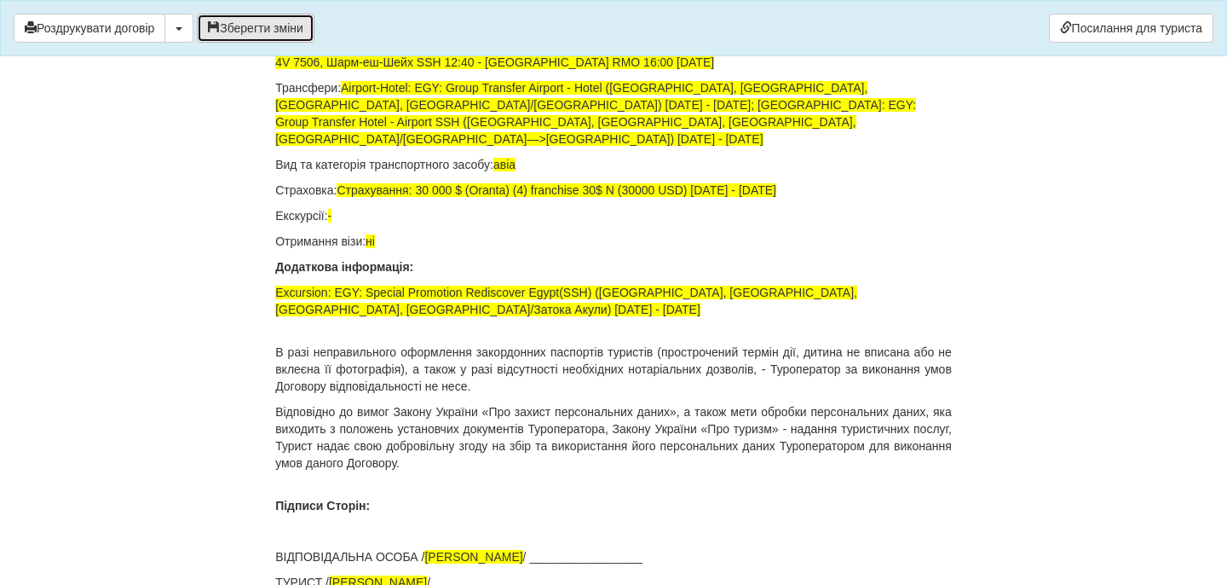
click at [268, 20] on button "Зберегти зміни" at bounding box center [256, 28] width 118 height 29
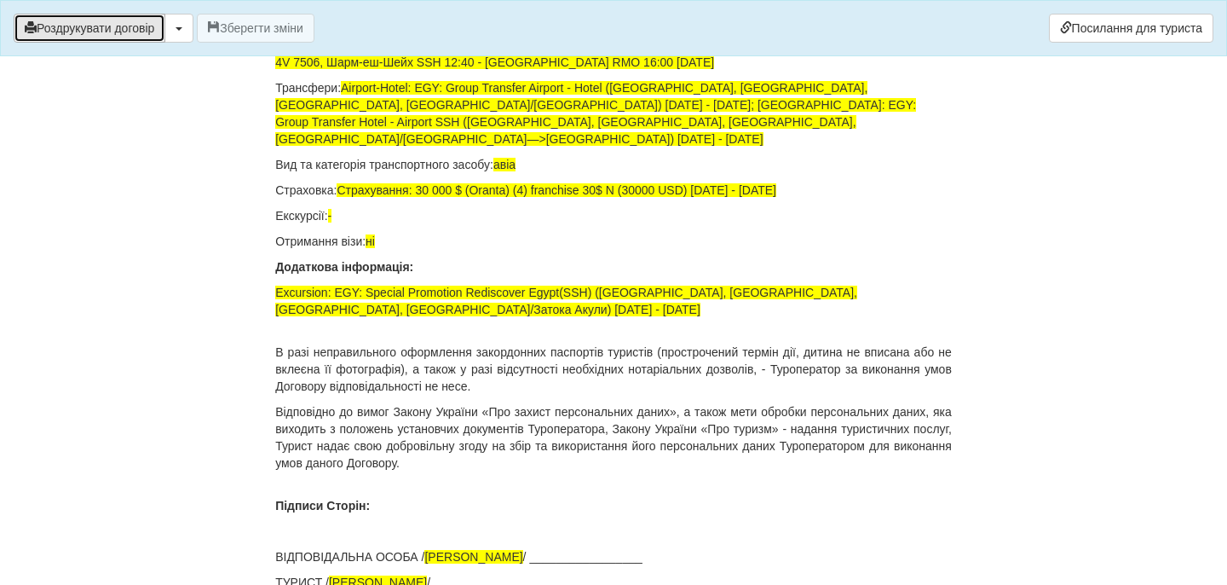
click at [142, 30] on button "Роздрукувати договір" at bounding box center [90, 28] width 152 height 29
